Goal: Transaction & Acquisition: Purchase product/service

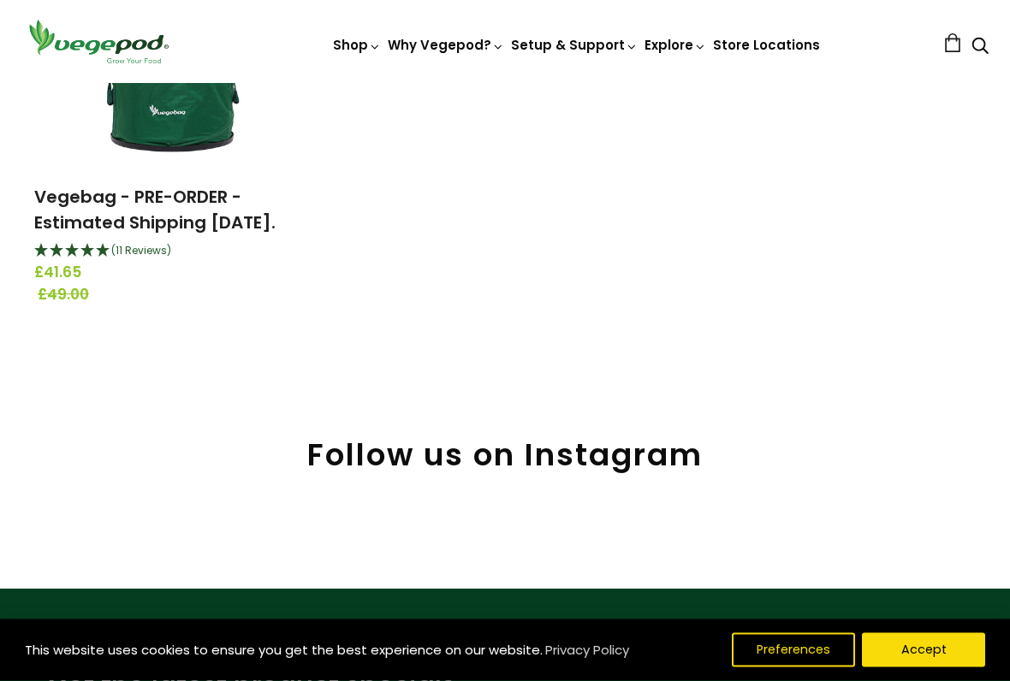
scroll to position [371, 0]
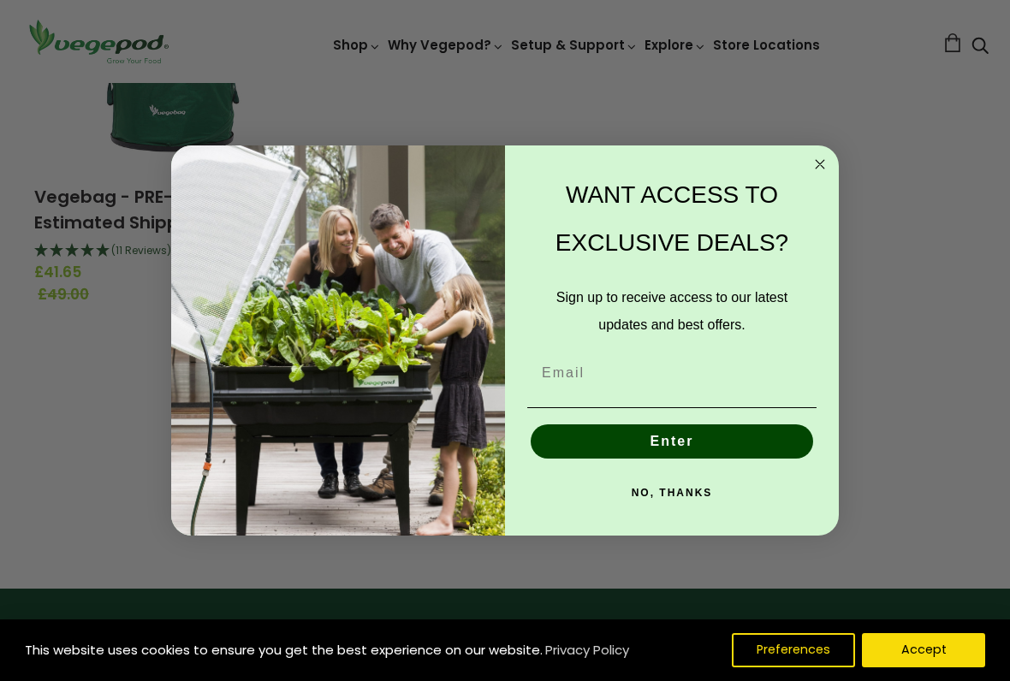
click at [801, 190] on p "WANT ACCESS TO EXCLUSIVE DEALS?" at bounding box center [672, 219] width 283 height 96
click at [811, 169] on icon "Close dialog" at bounding box center [820, 164] width 21 height 21
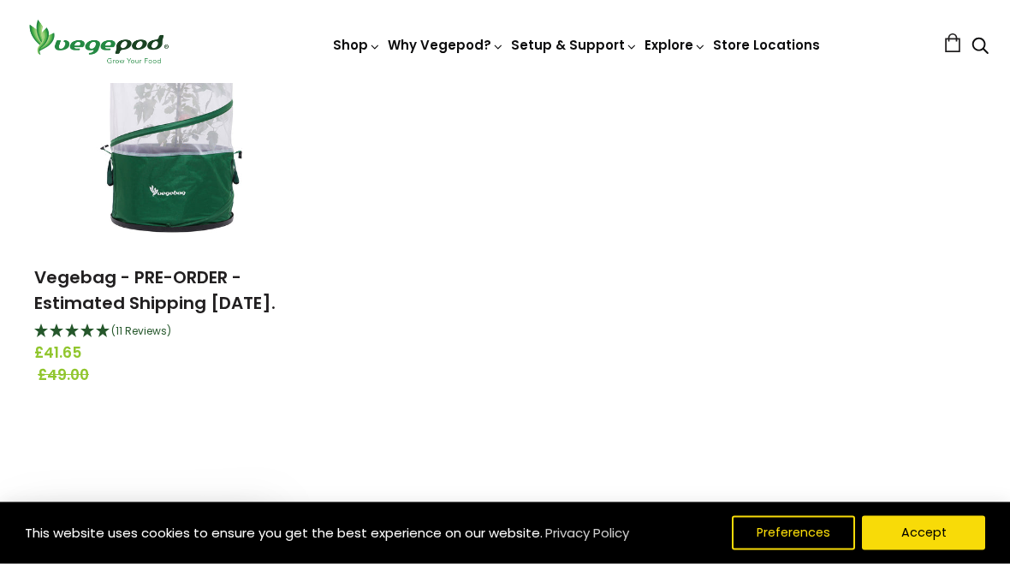
scroll to position [289, 0]
click at [121, 295] on link "Vegebag - PRE-ORDER - Estimated Shipping August 20th." at bounding box center [154, 292] width 241 height 50
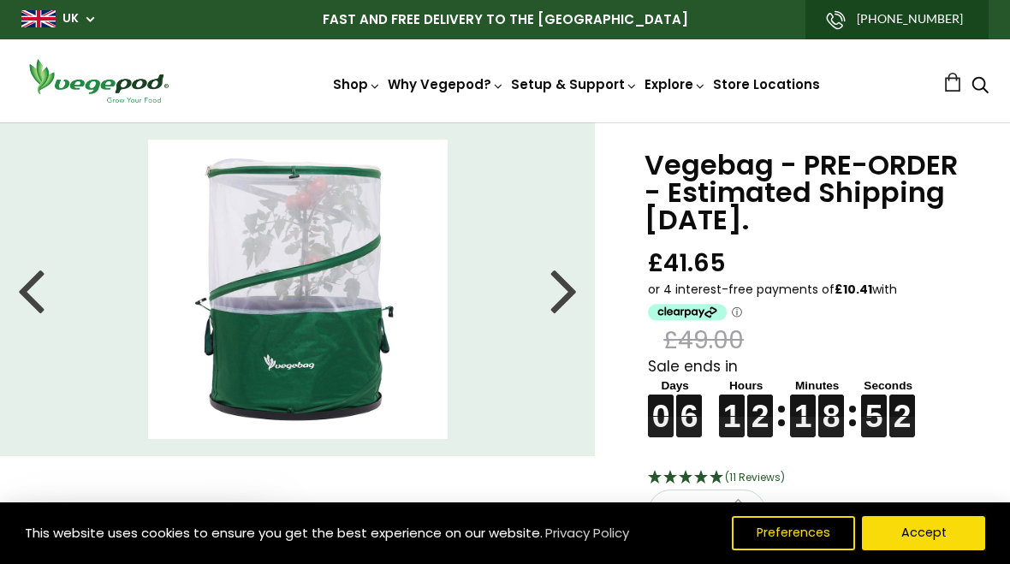
click at [371, 86] on link "Shop" at bounding box center [357, 84] width 48 height 18
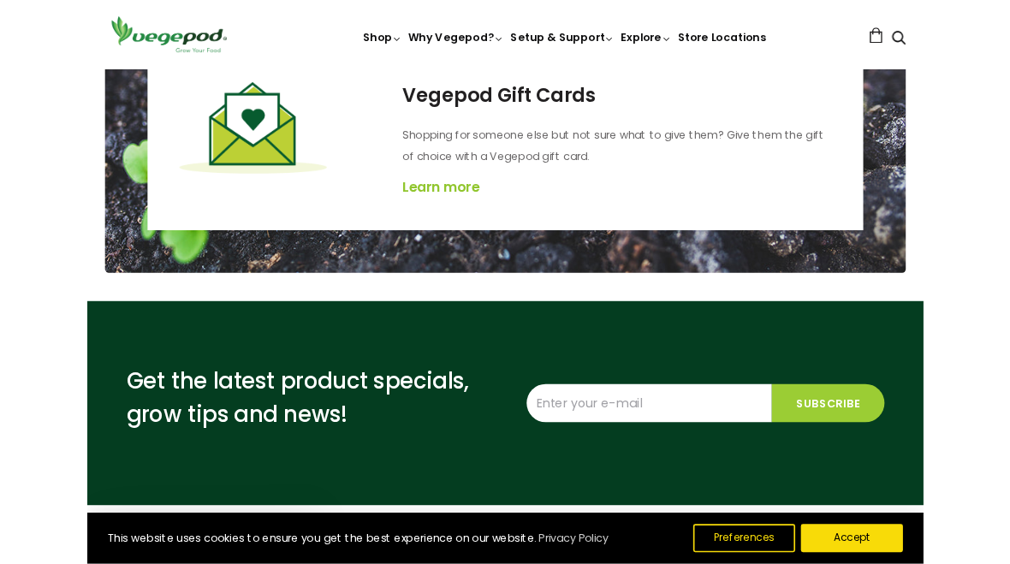
scroll to position [2889, 0]
